Goal: Check status: Check status

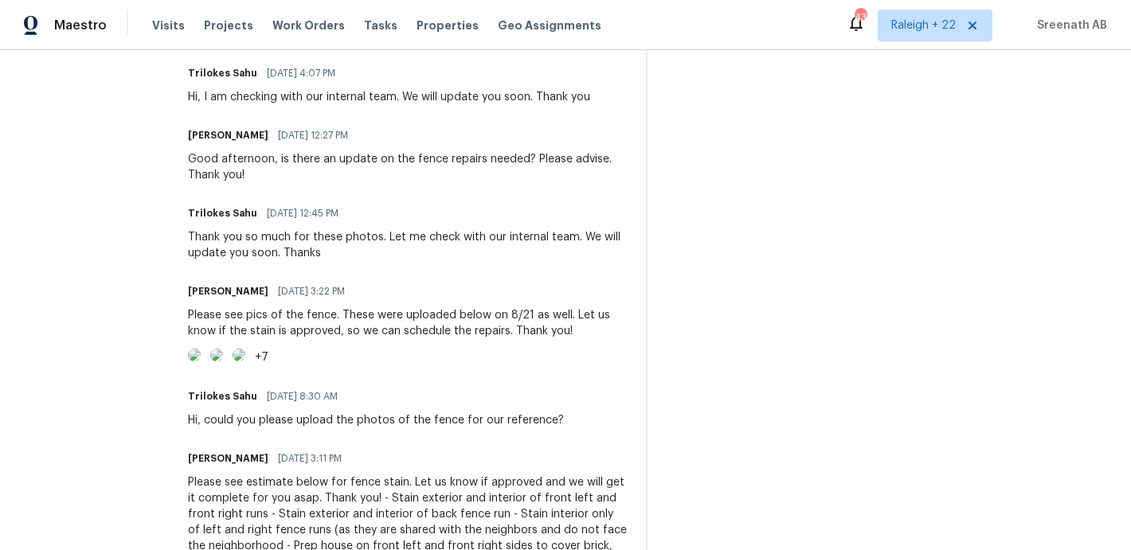
scroll to position [631, 0]
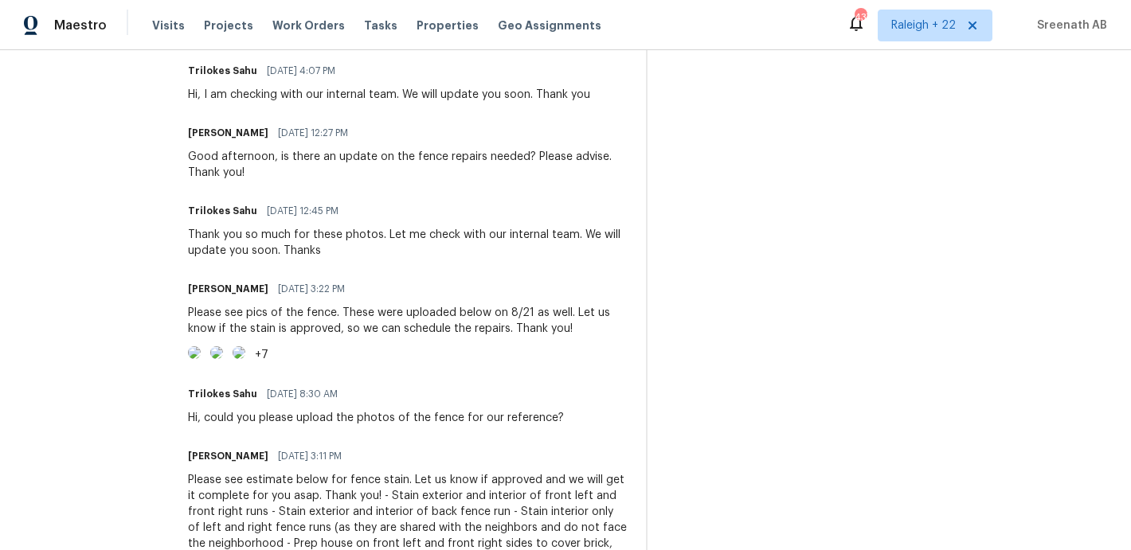
click at [223, 359] on img at bounding box center [216, 353] width 13 height 13
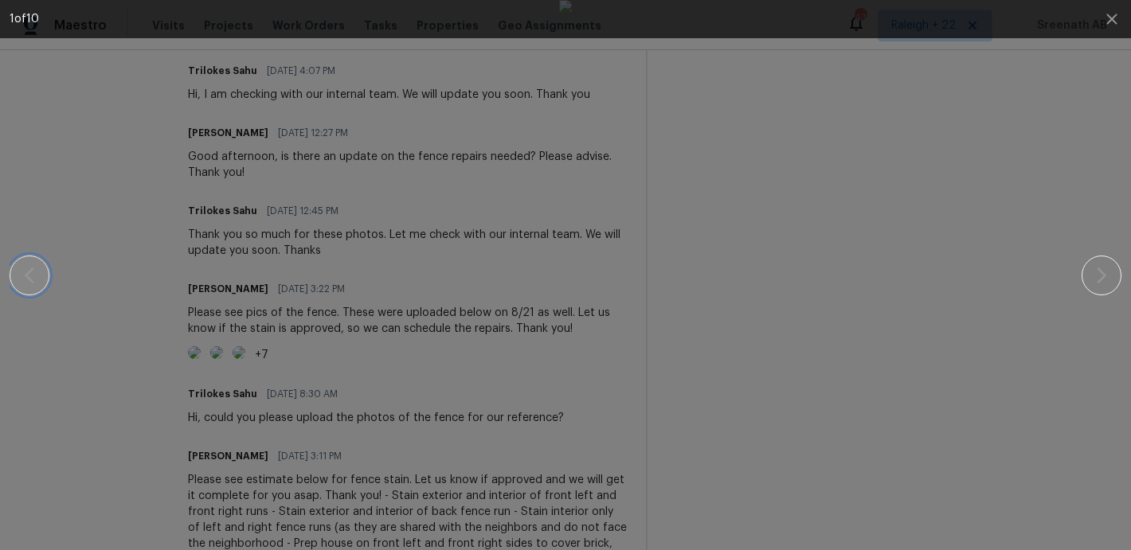
click at [25, 280] on icon "button" at bounding box center [29, 275] width 19 height 19
click at [26, 280] on icon "button" at bounding box center [29, 275] width 19 height 19
click at [1110, 267] on icon "button" at bounding box center [1101, 275] width 19 height 19
click at [904, 204] on div at bounding box center [566, 275] width 994 height 550
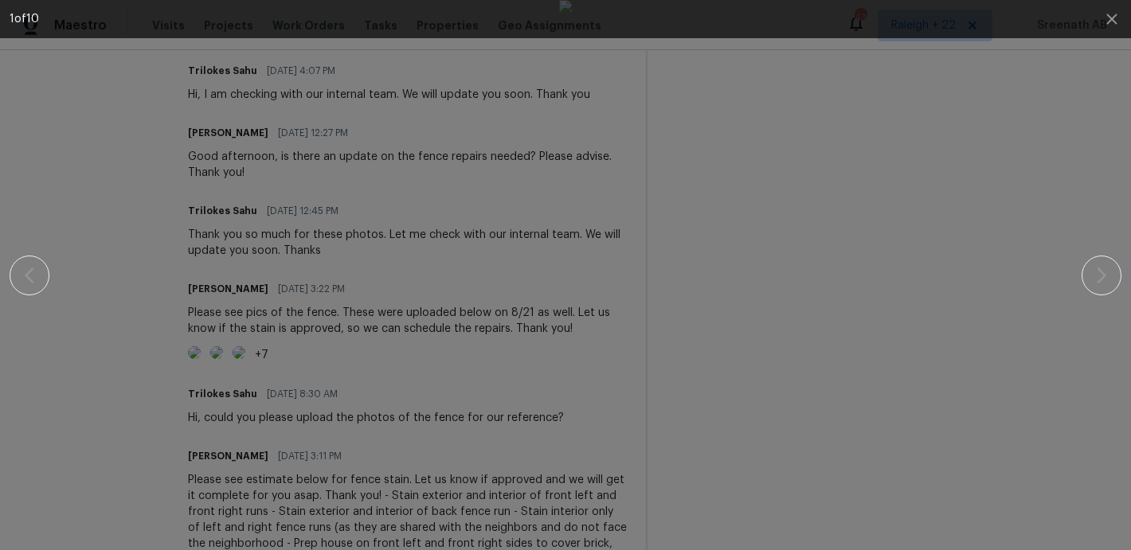
click at [236, 279] on div at bounding box center [566, 275] width 994 height 550
click at [192, 264] on div at bounding box center [566, 275] width 994 height 550
click at [1122, 24] on button "button" at bounding box center [1112, 19] width 38 height 38
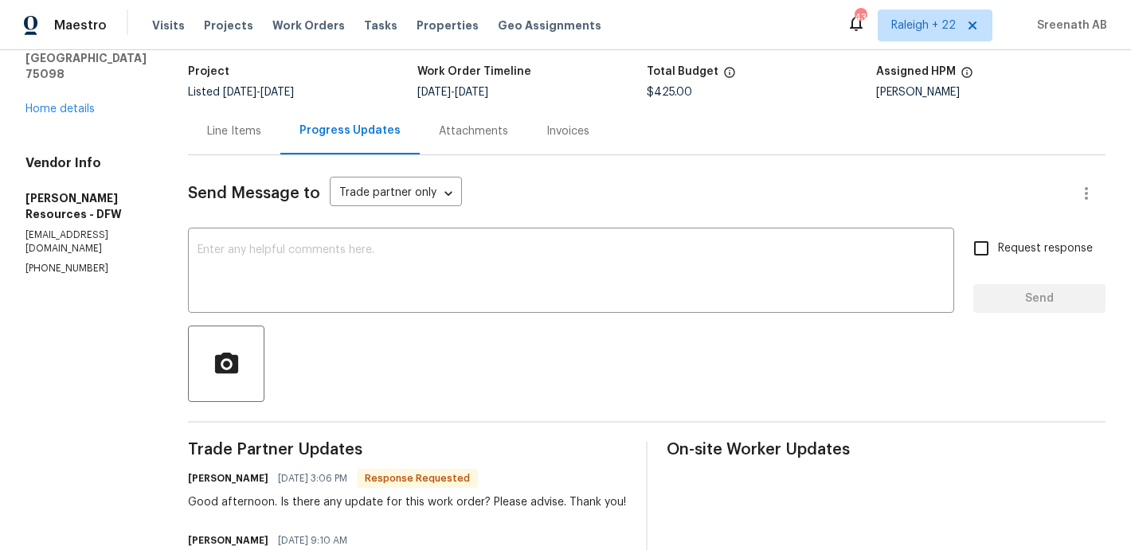
scroll to position [0, 0]
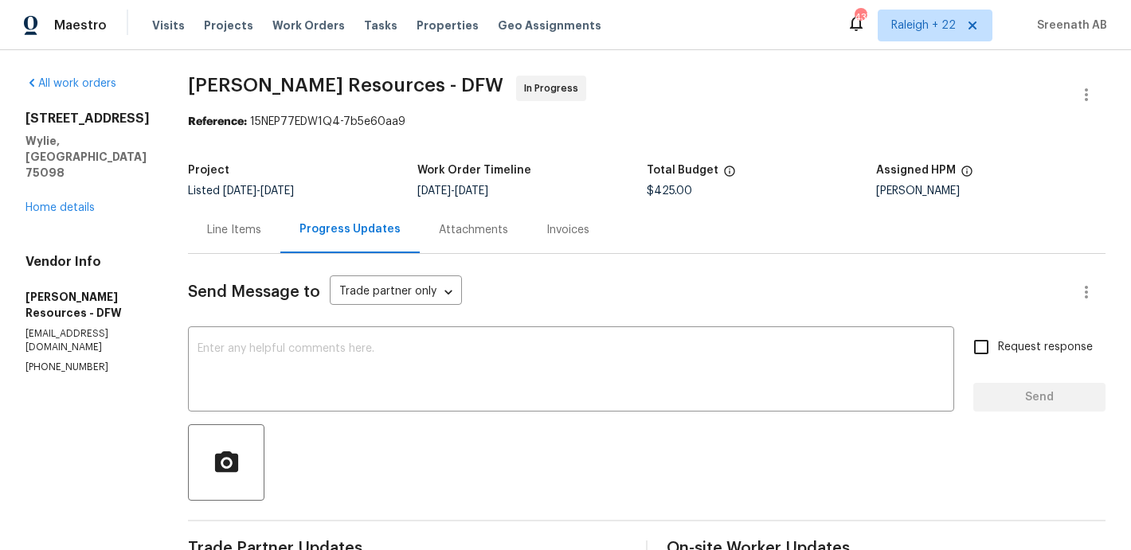
click at [261, 230] on div "Line Items" at bounding box center [234, 230] width 54 height 16
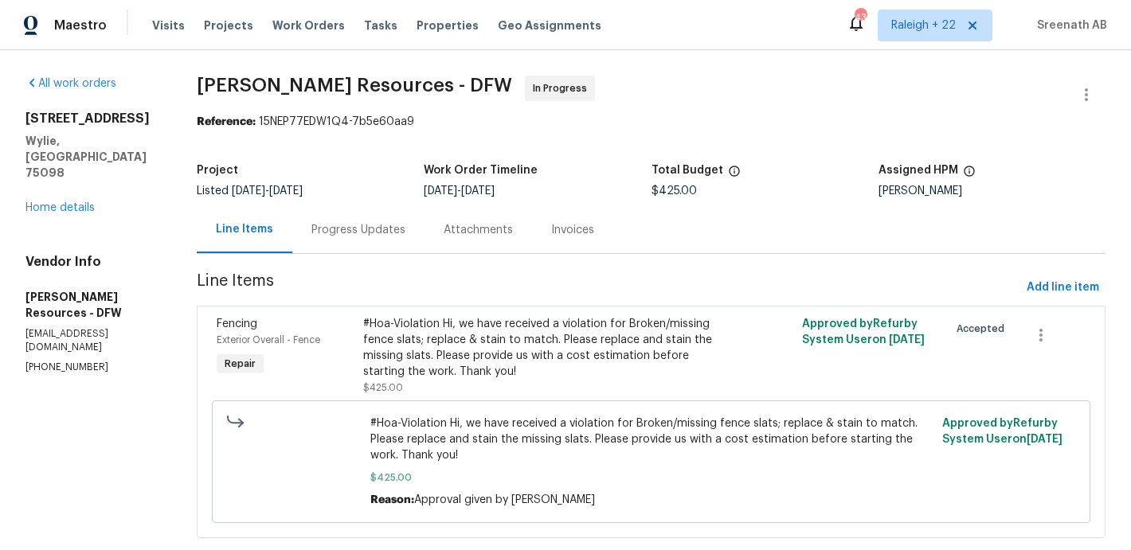
scroll to position [33, 0]
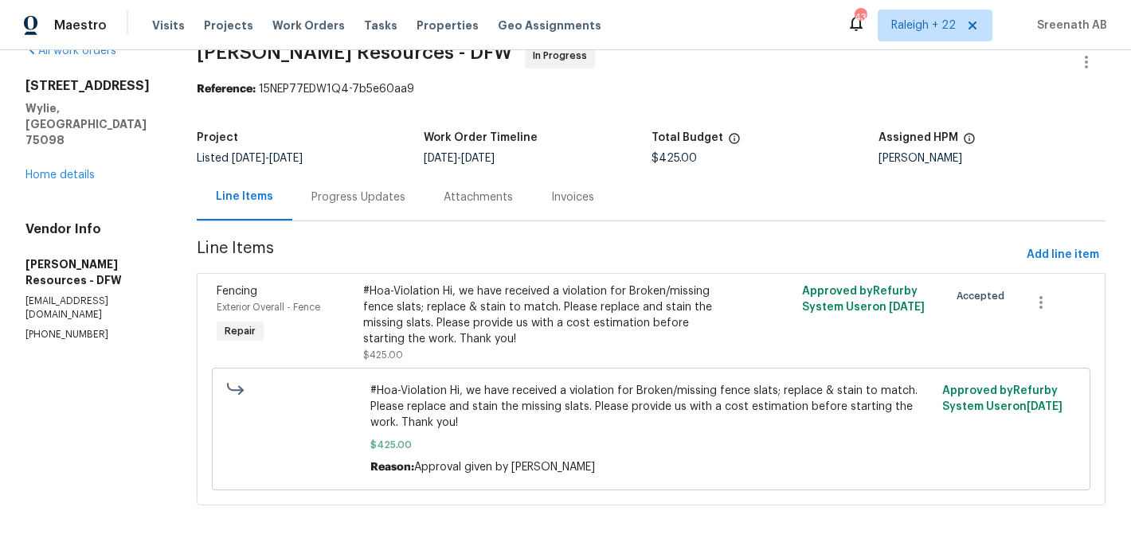
click at [558, 407] on span "#Hoa-Violation Hi, we have received a violation for Broken/missing fence slats;…" at bounding box center [651, 407] width 562 height 48
click at [536, 319] on div "#Hoa-Violation Hi, we have received a violation for Broken/missing fence slats;…" at bounding box center [541, 316] width 356 height 64
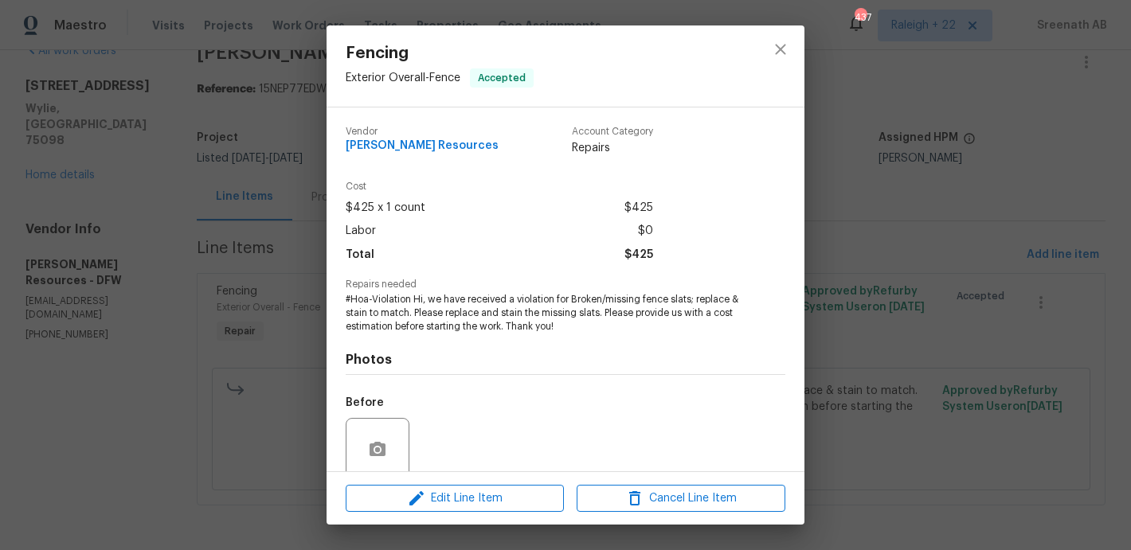
scroll to position [130, 0]
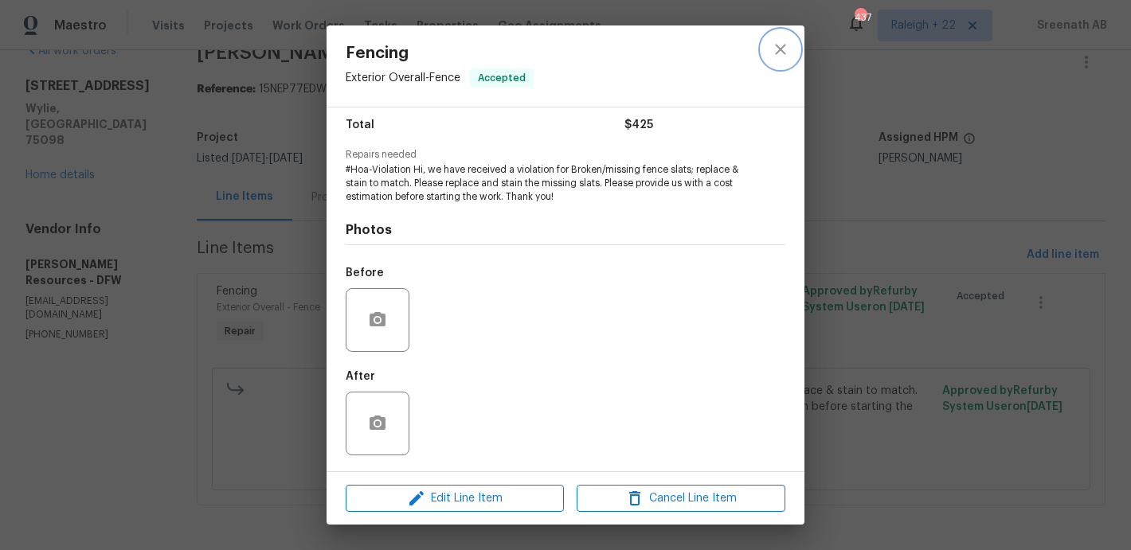
click at [777, 56] on icon "close" at bounding box center [780, 49] width 19 height 19
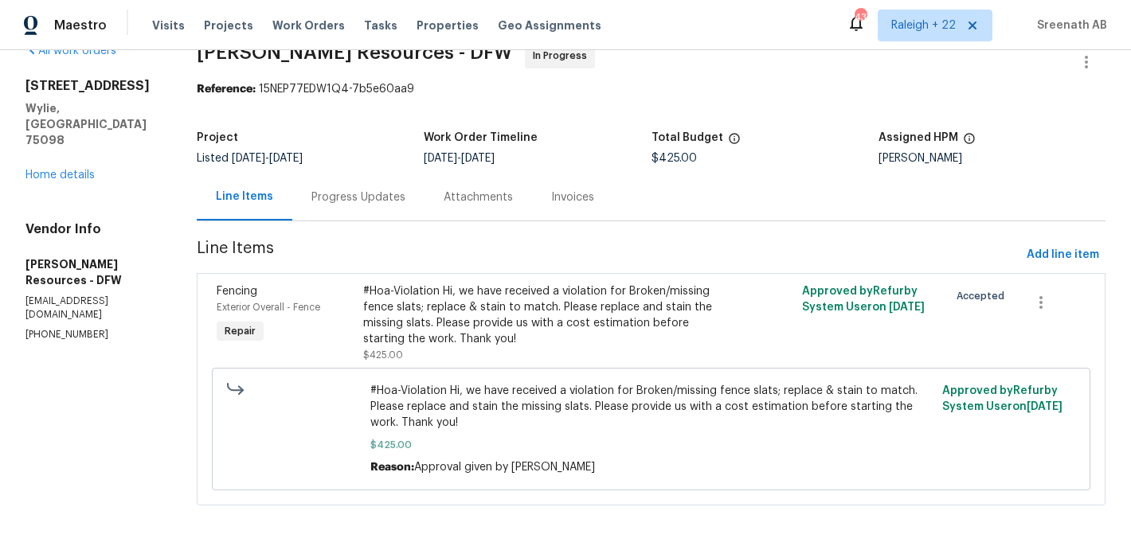
click at [366, 190] on div "Progress Updates" at bounding box center [358, 198] width 94 height 16
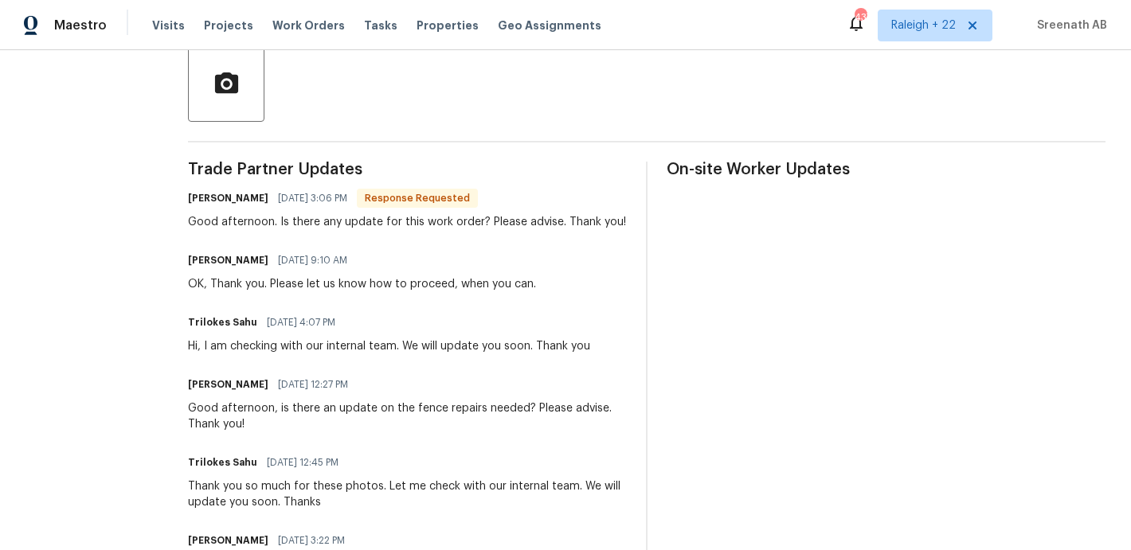
scroll to position [382, 0]
